Goal: Information Seeking & Learning: Learn about a topic

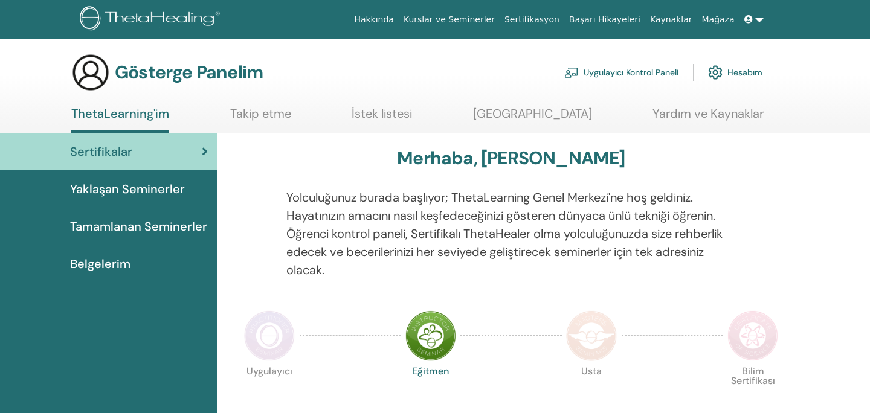
click at [114, 264] on font "Belgelerim" at bounding box center [100, 264] width 60 height 16
click at [108, 265] on font "Belgelerim" at bounding box center [100, 264] width 60 height 16
click at [125, 187] on font "Yaklaşan Seminerler" at bounding box center [127, 189] width 115 height 16
click at [125, 228] on font "Tamamlanan Seminerler" at bounding box center [138, 227] width 137 height 16
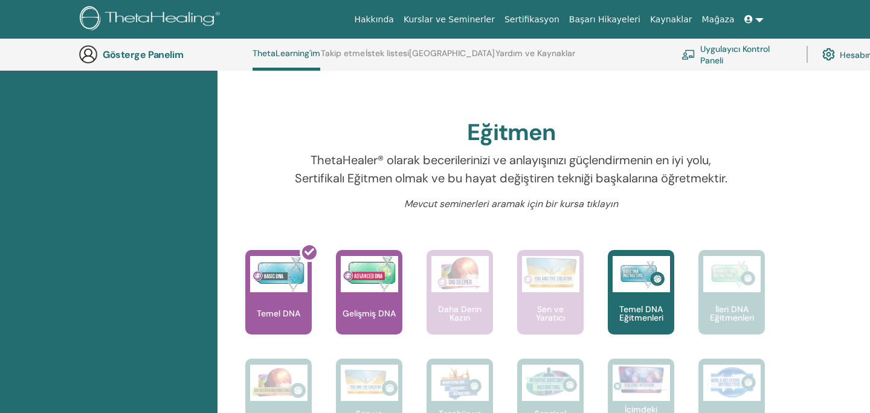
scroll to position [349, 0]
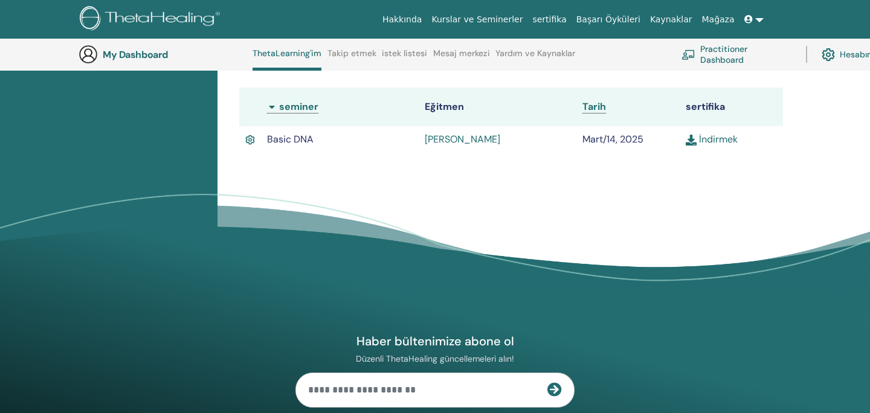
scroll to position [316, 0]
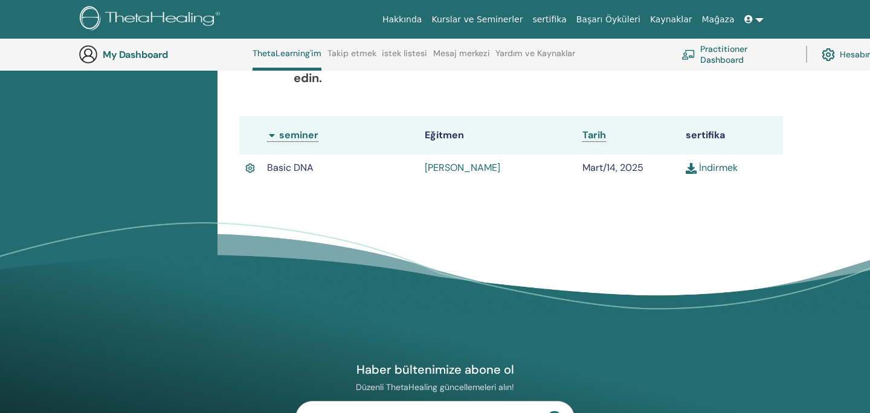
click at [718, 161] on link "İndirmek" at bounding box center [712, 167] width 52 height 13
click at [118, 11] on img at bounding box center [152, 19] width 144 height 27
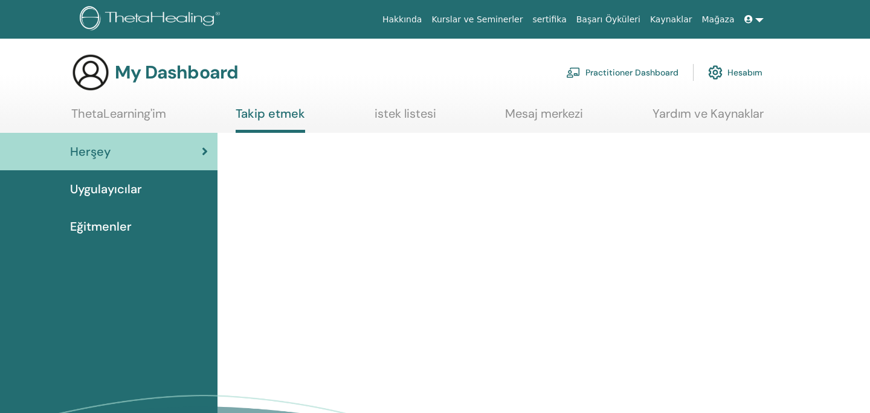
click at [753, 18] on span at bounding box center [750, 20] width 11 height 10
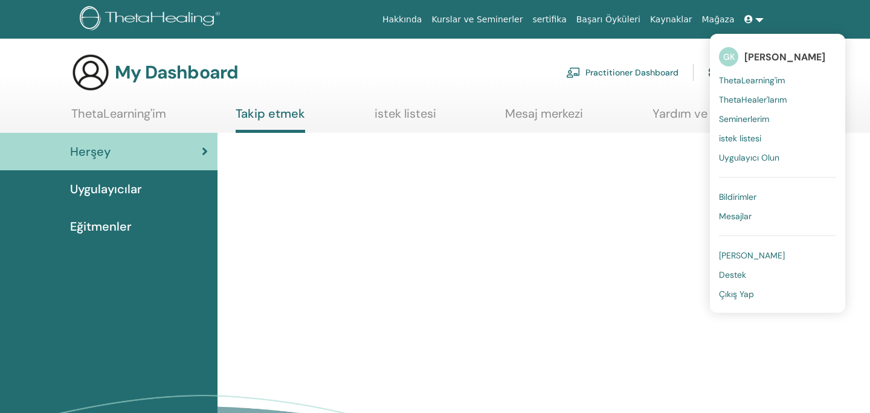
click at [742, 83] on span "ThetaLearning'im" at bounding box center [752, 80] width 66 height 11
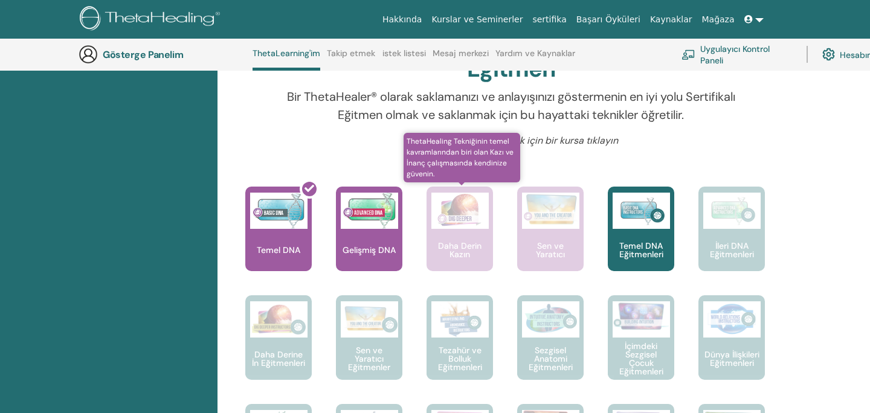
scroll to position [392, 0]
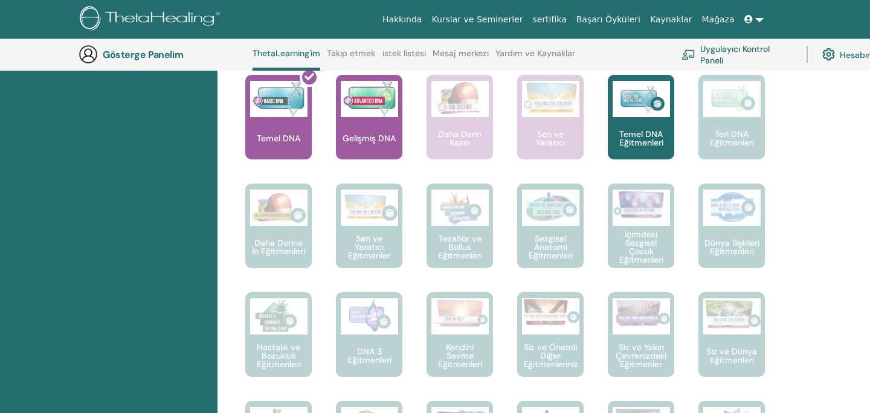
click at [459, 133] on font "Daha Derin Kazın" at bounding box center [460, 138] width 44 height 19
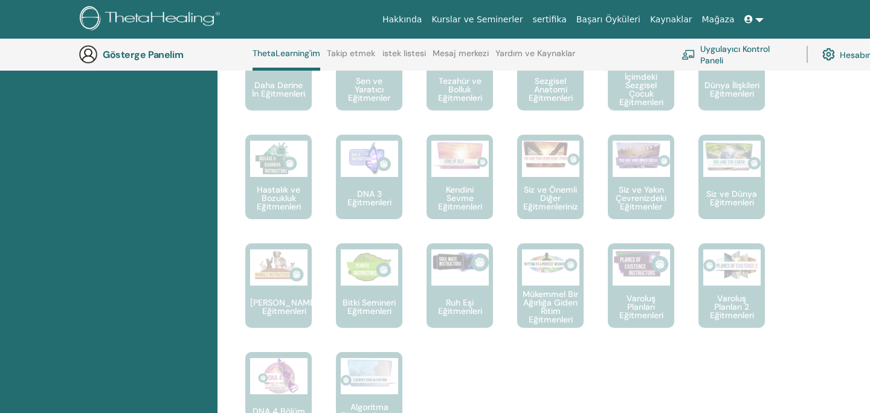
scroll to position [820, 0]
